Goal: Task Accomplishment & Management: Manage account settings

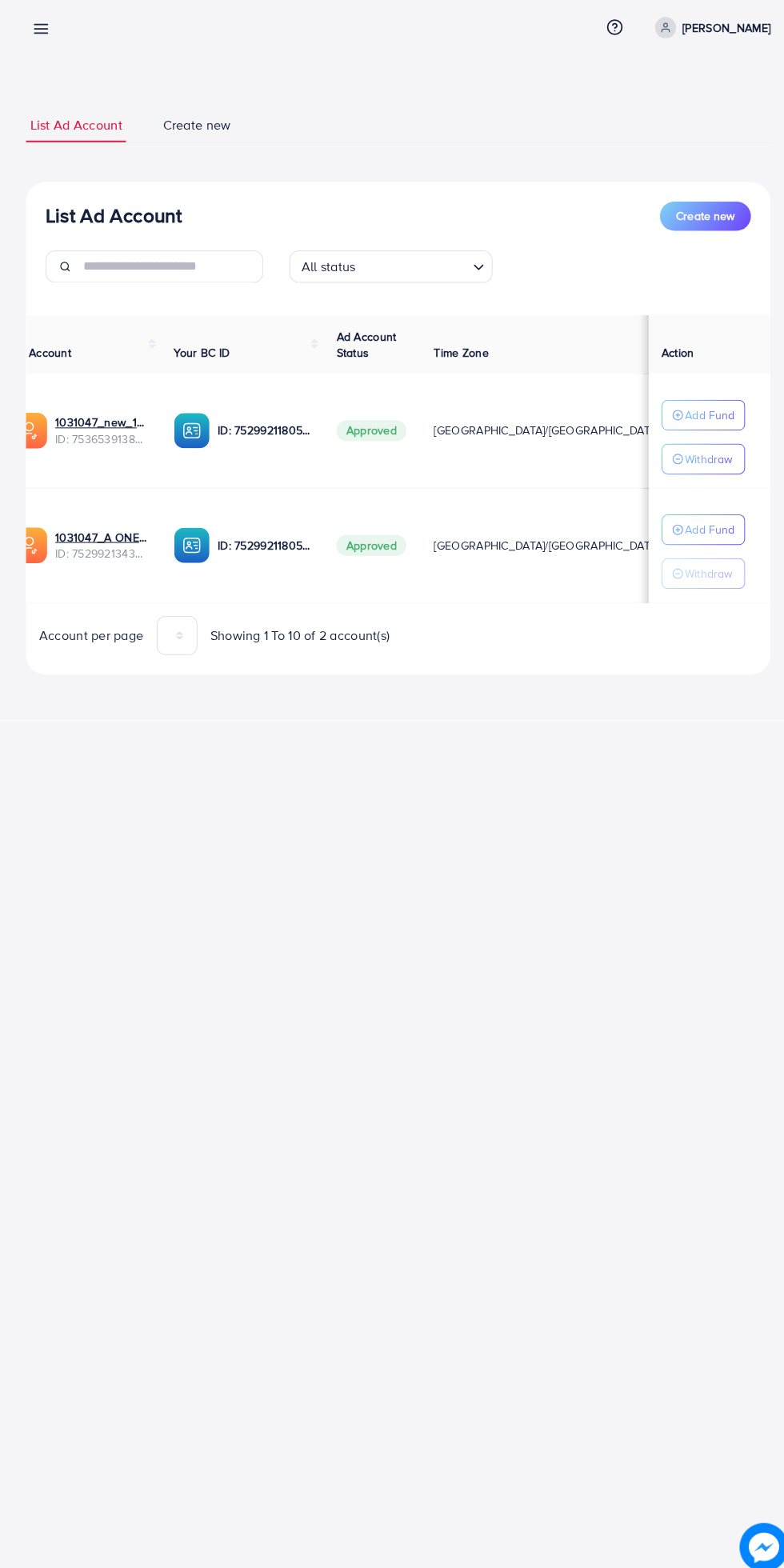
click at [721, 40] on p "[PERSON_NAME]" at bounding box center [715, 40] width 87 height 19
click at [712, 138] on link "Log out" at bounding box center [682, 132] width 152 height 36
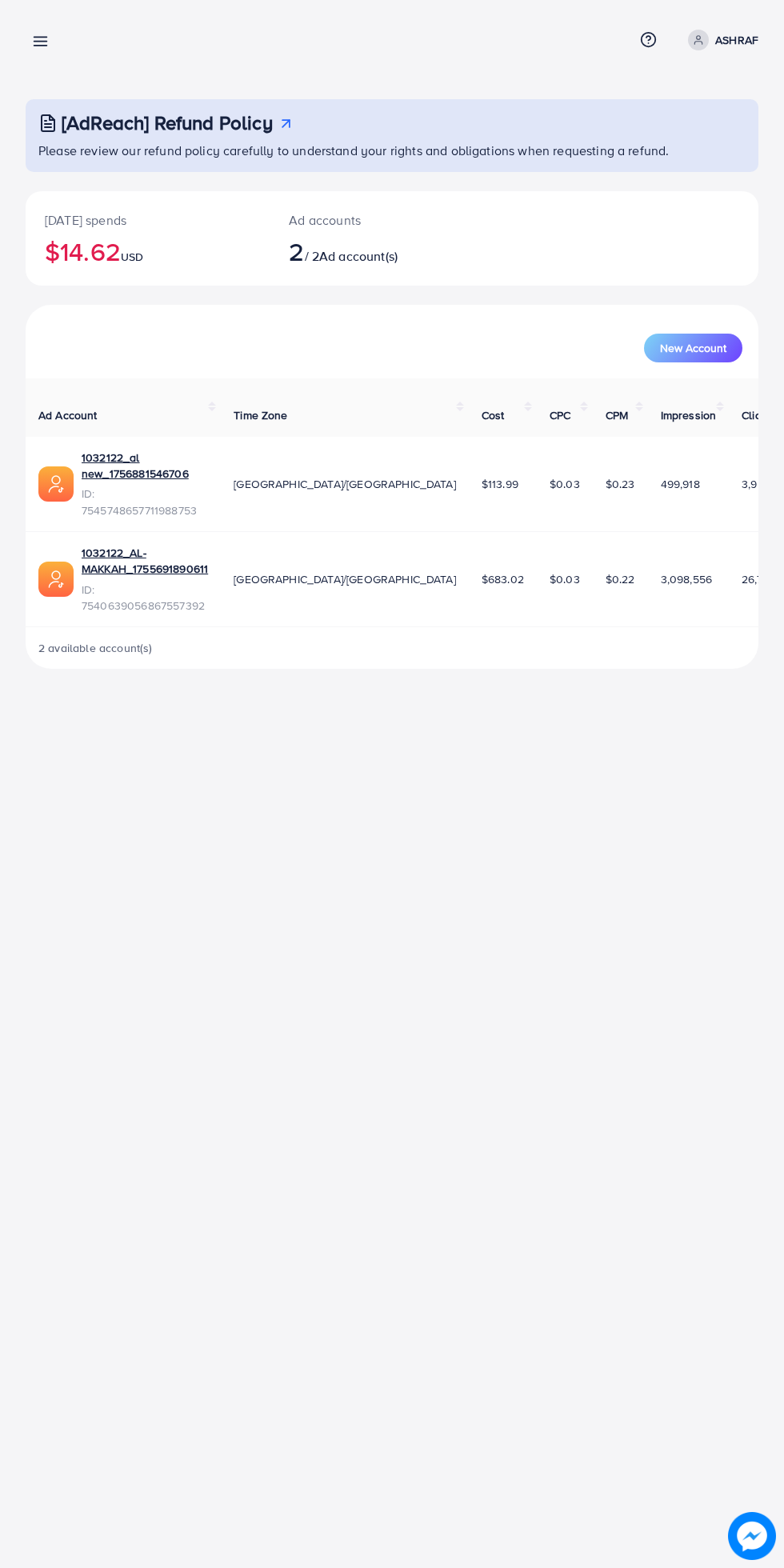
click at [43, 49] on icon at bounding box center [40, 41] width 17 height 17
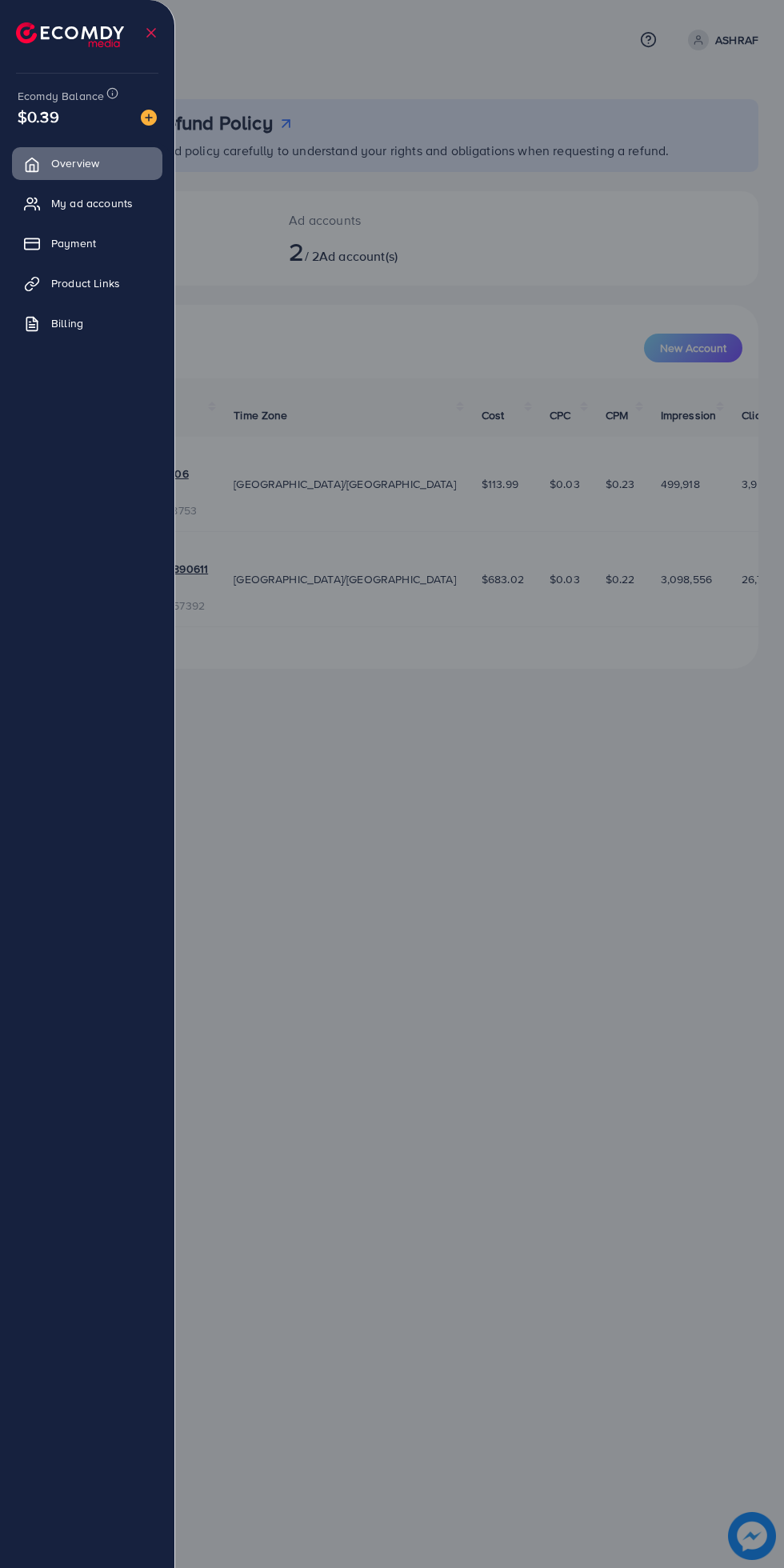
click at [94, 245] on span "Payment" at bounding box center [73, 243] width 45 height 16
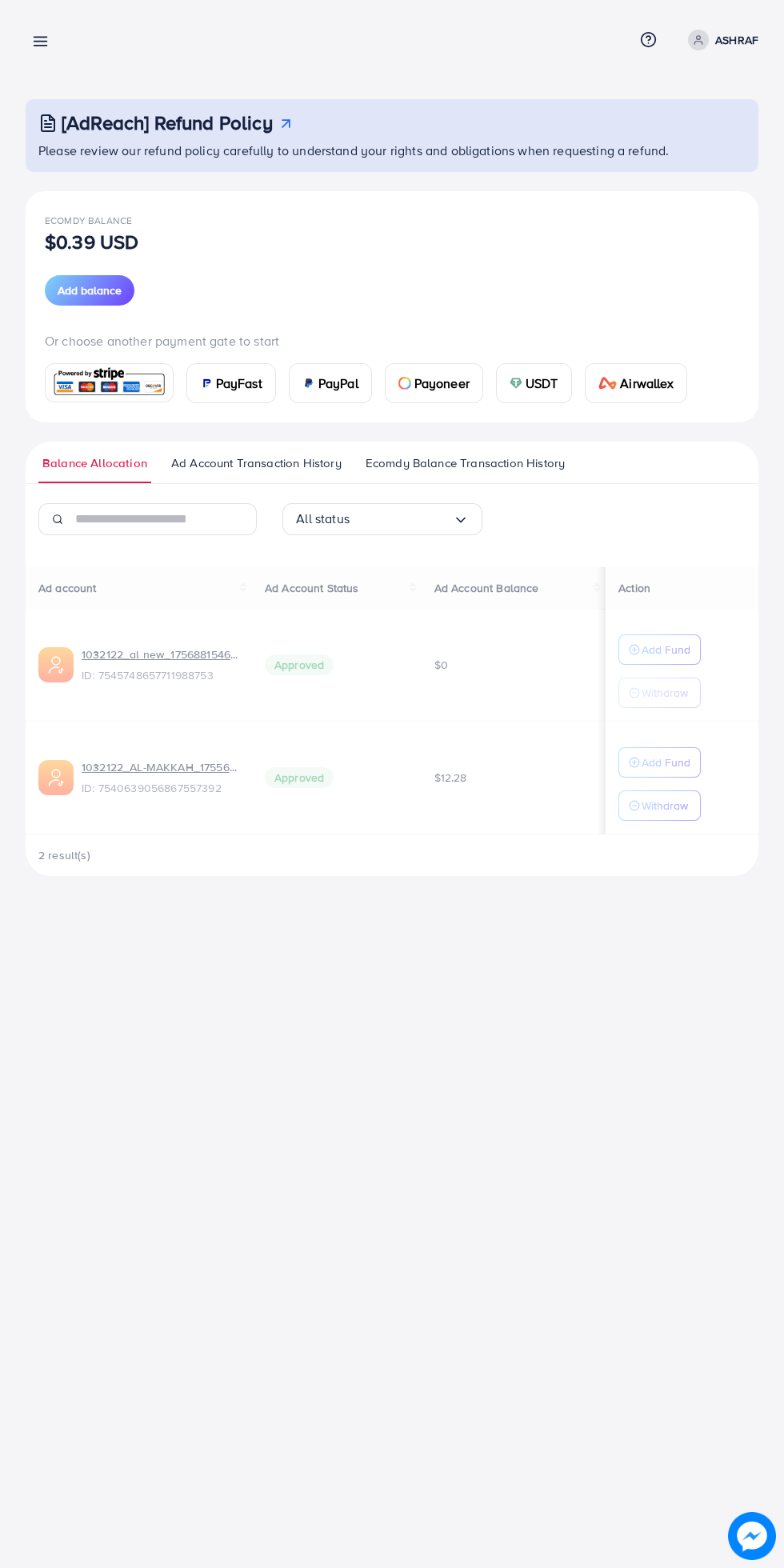
click at [120, 211] on div at bounding box center [392, 940] width 784 height 1881
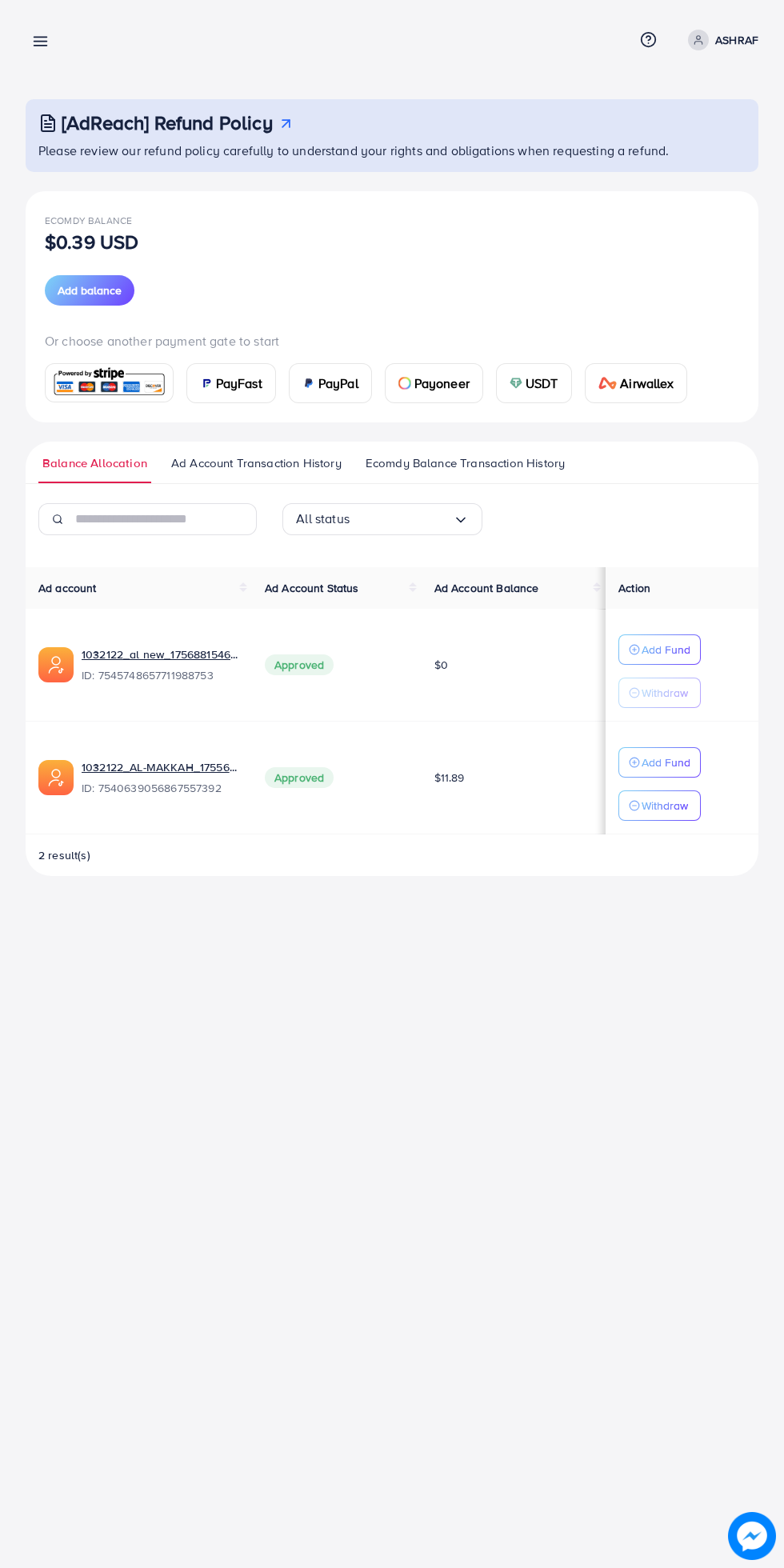
click at [40, 45] on line at bounding box center [41, 45] width 13 height 0
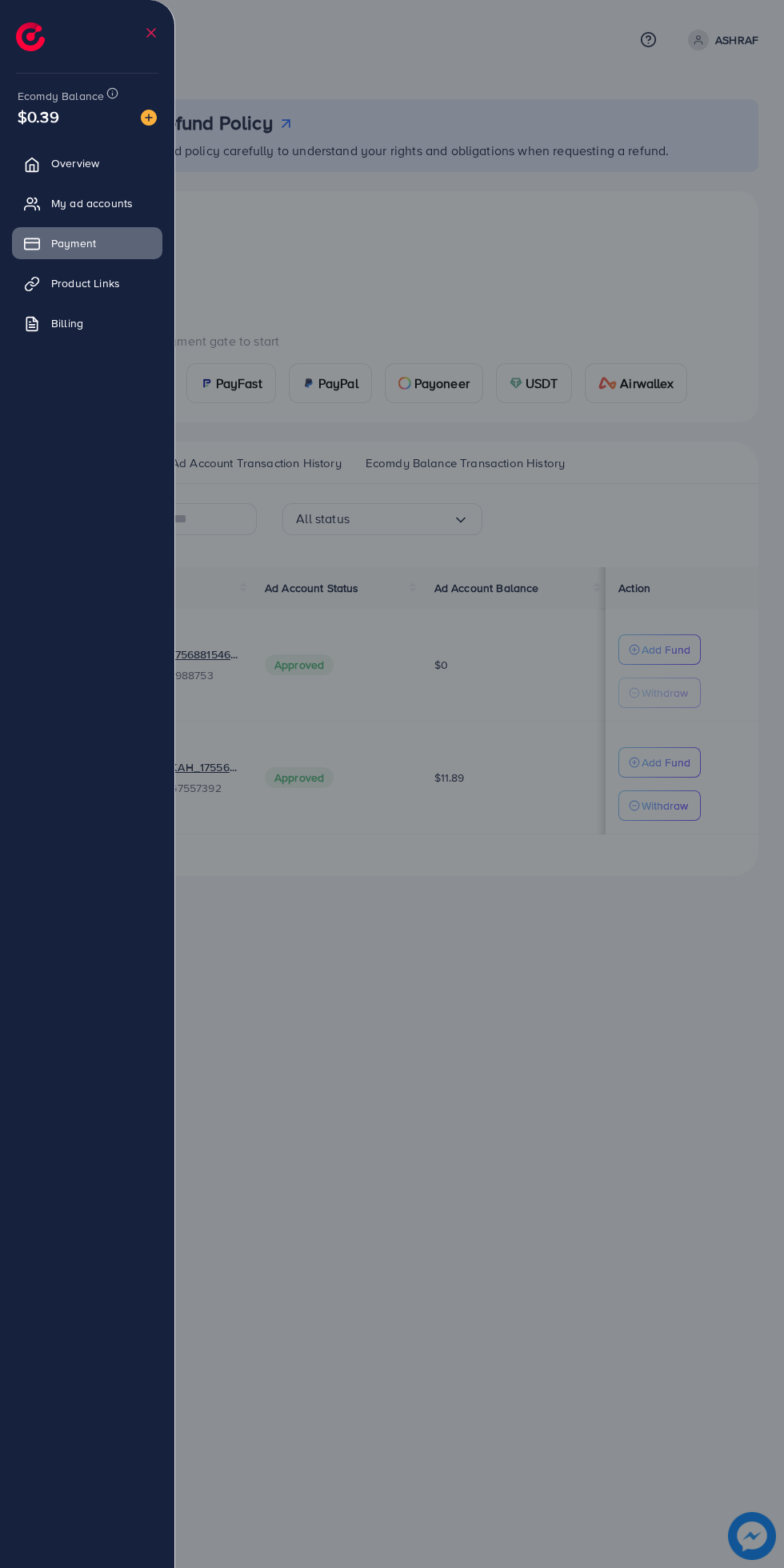
click at [115, 208] on span "My ad accounts" at bounding box center [91, 202] width 82 height 16
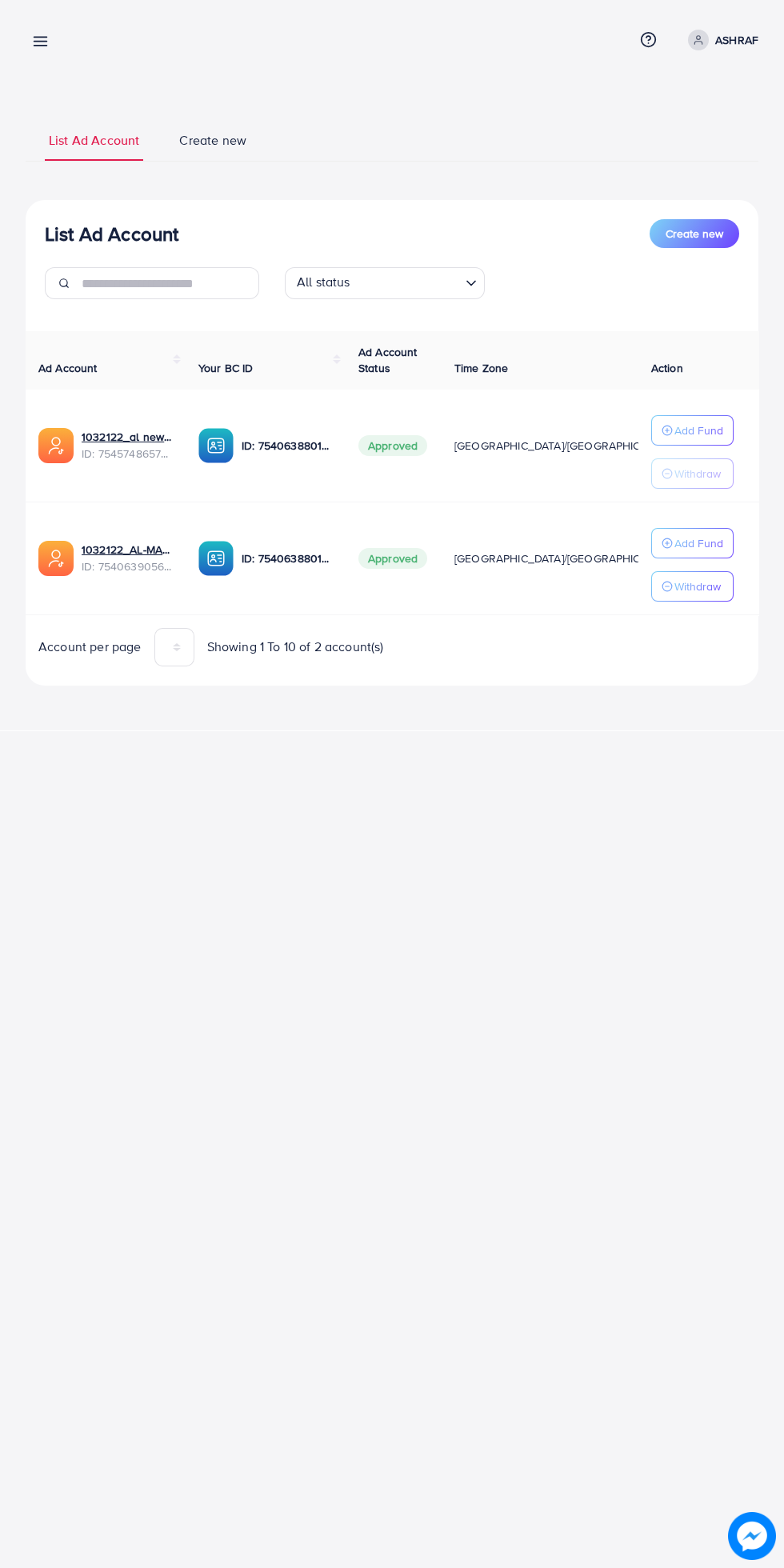
scroll to position [0, 27]
